Goal: Contribute content

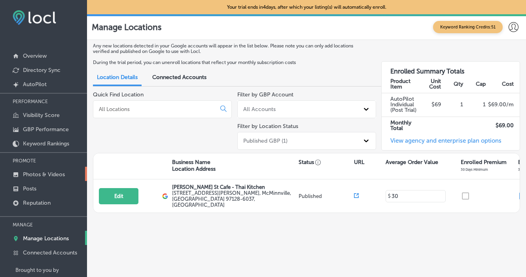
click at [36, 177] on p "Photos & Videos" at bounding box center [44, 174] width 42 height 7
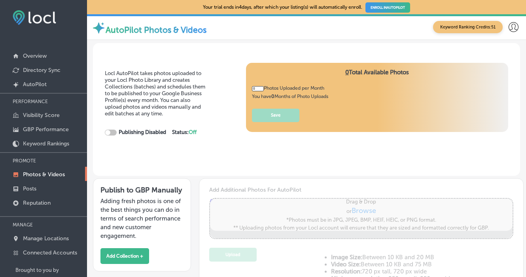
type input "5"
checkbox input "true"
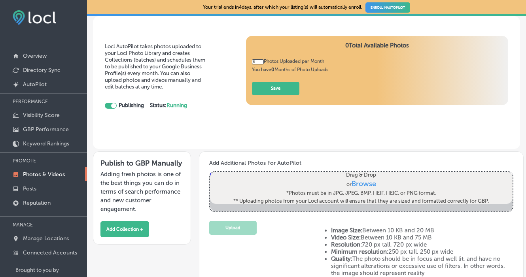
scroll to position [54, 0]
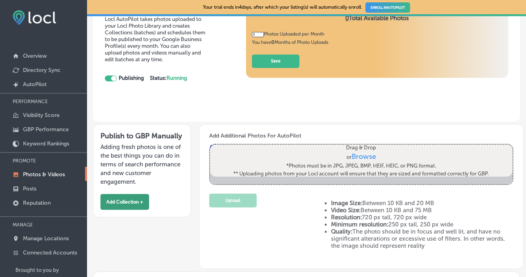
click at [132, 202] on button "Add Collection +" at bounding box center [124, 202] width 49 height 16
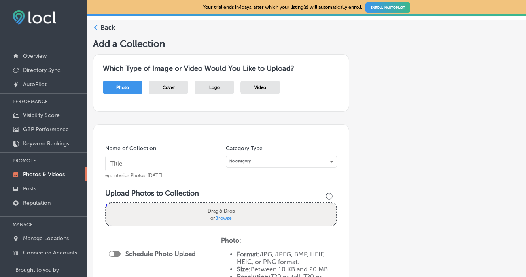
scroll to position [20, 0]
click at [127, 86] on span "Photo" at bounding box center [122, 87] width 13 height 5
click at [139, 163] on input "text" at bounding box center [160, 163] width 111 height 16
